Goal: Navigation & Orientation: Find specific page/section

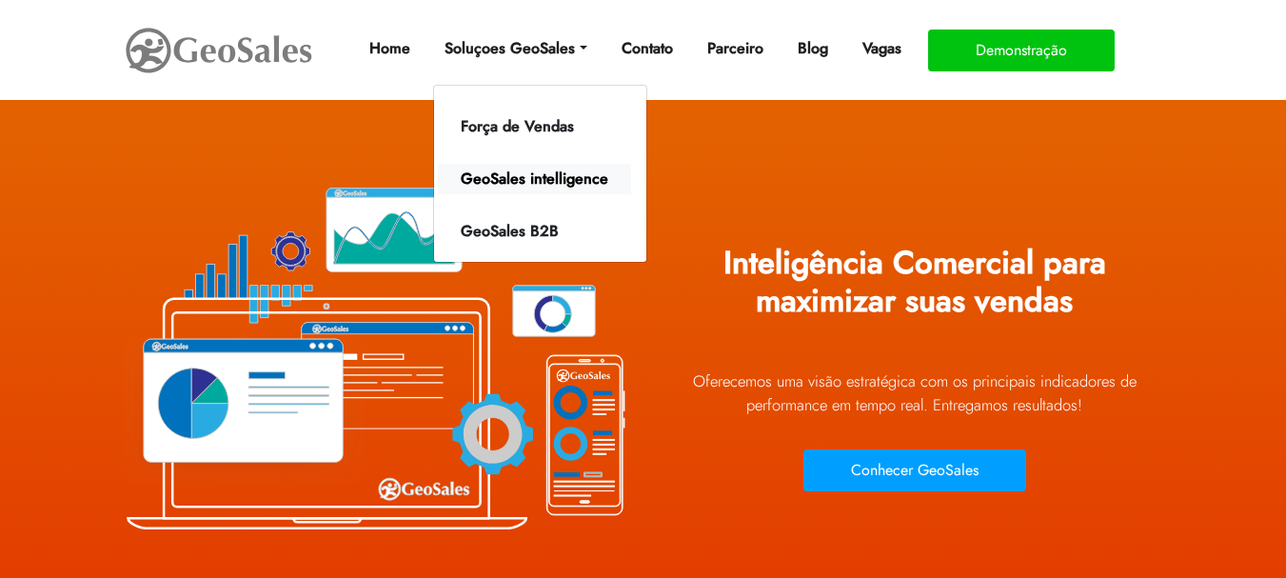
click at [567, 175] on link "GeoSales intelligence" at bounding box center [534, 179] width 193 height 30
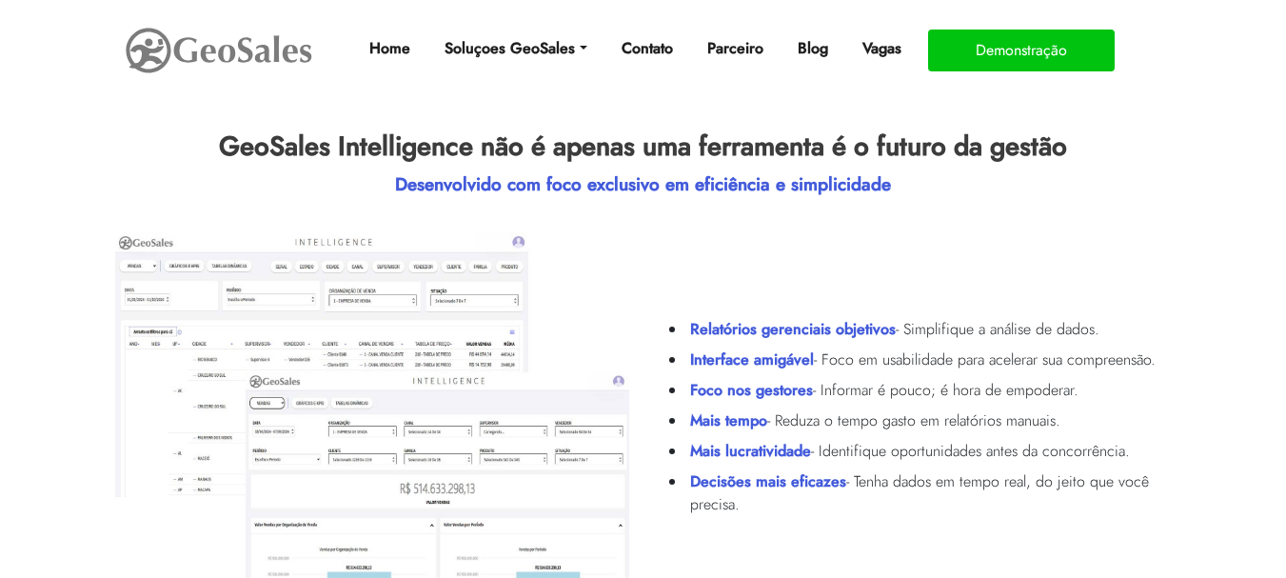
scroll to position [762, 0]
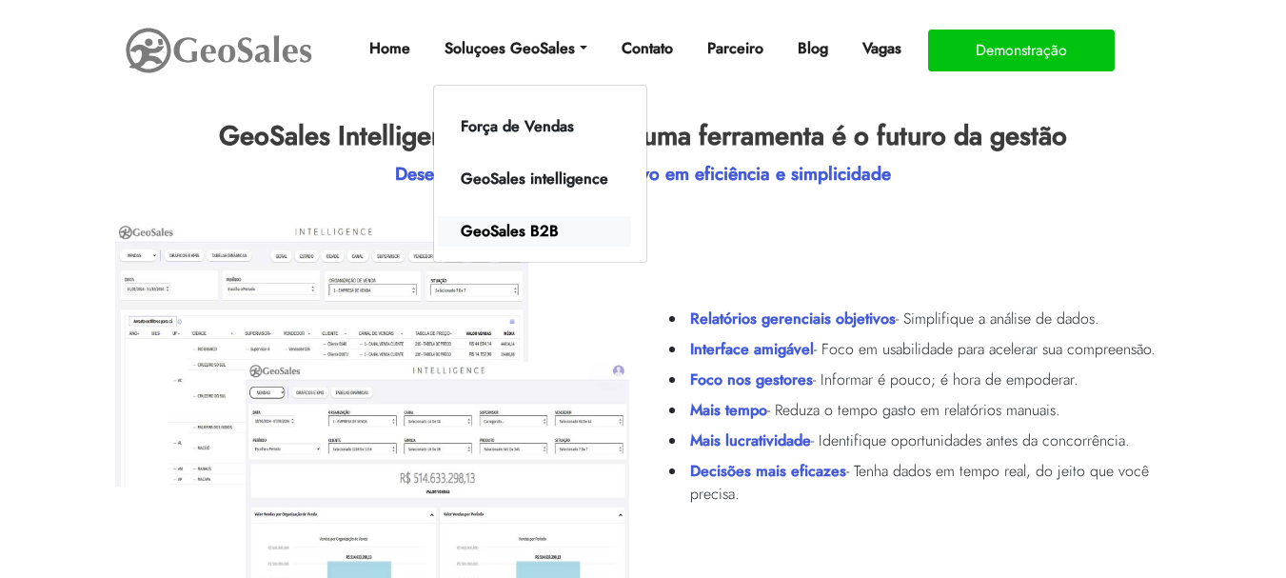
click at [542, 237] on link "GeoSales B2B" at bounding box center [534, 231] width 193 height 30
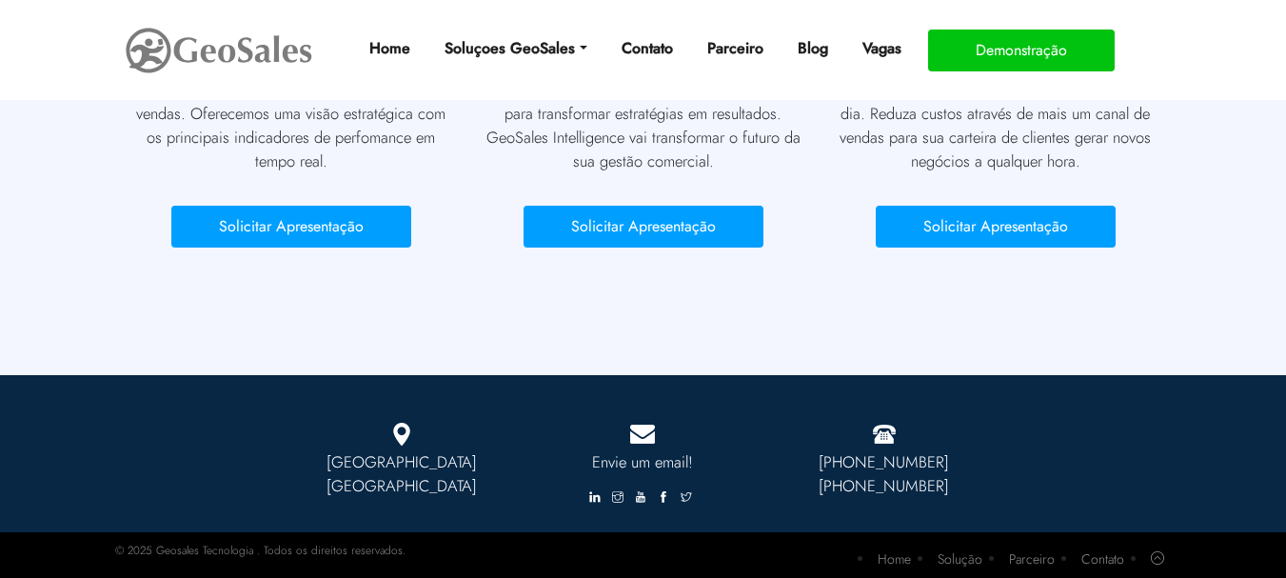
scroll to position [1836, 0]
